Goal: Task Accomplishment & Management: Use online tool/utility

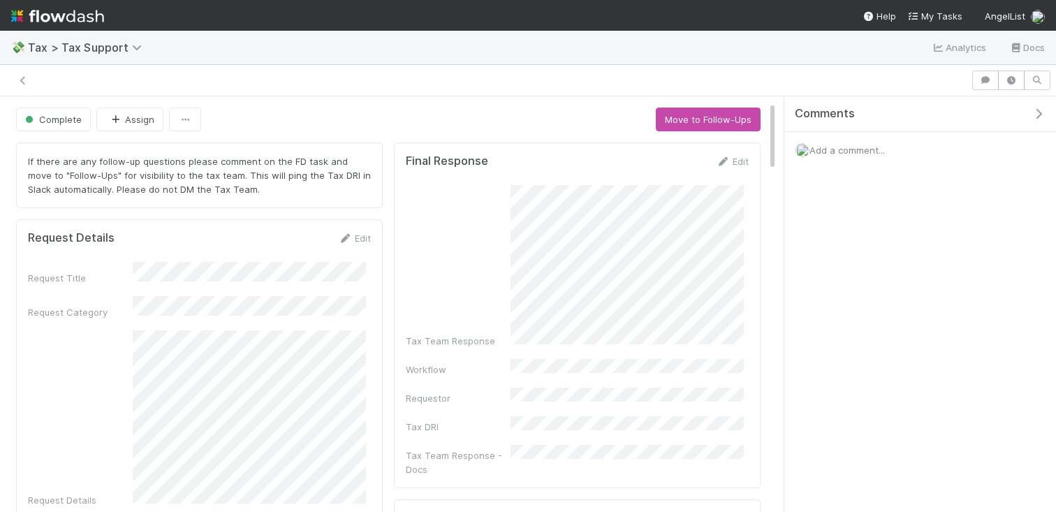
scroll to position [31, 0]
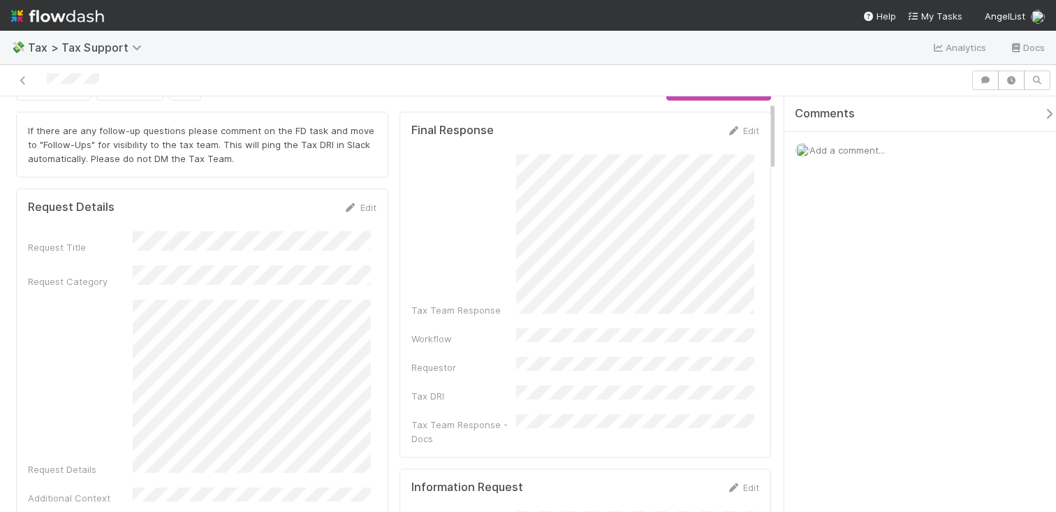
click at [512, 100] on div "Complete Assign Move to Follow-Ups" at bounding box center [393, 89] width 755 height 24
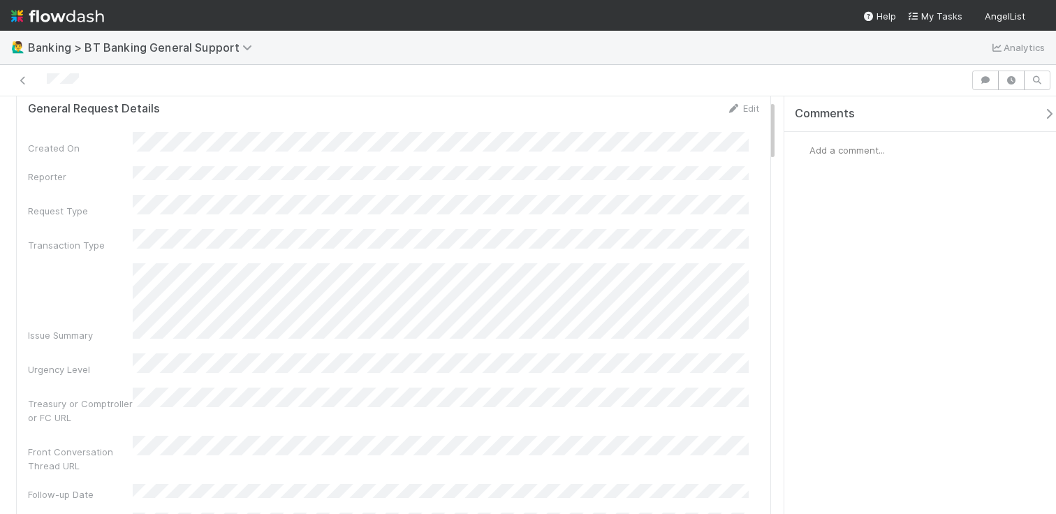
scroll to position [108, 0]
